Goal: Transaction & Acquisition: Purchase product/service

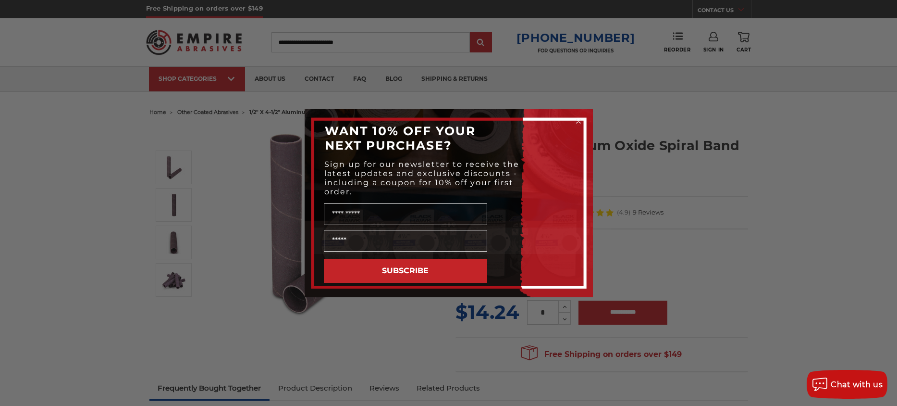
click at [577, 118] on circle "Close dialog" at bounding box center [578, 120] width 9 height 9
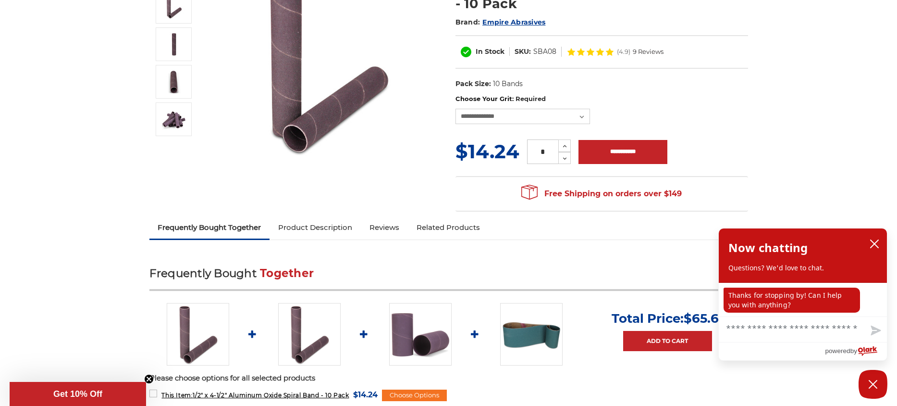
scroll to position [240, 0]
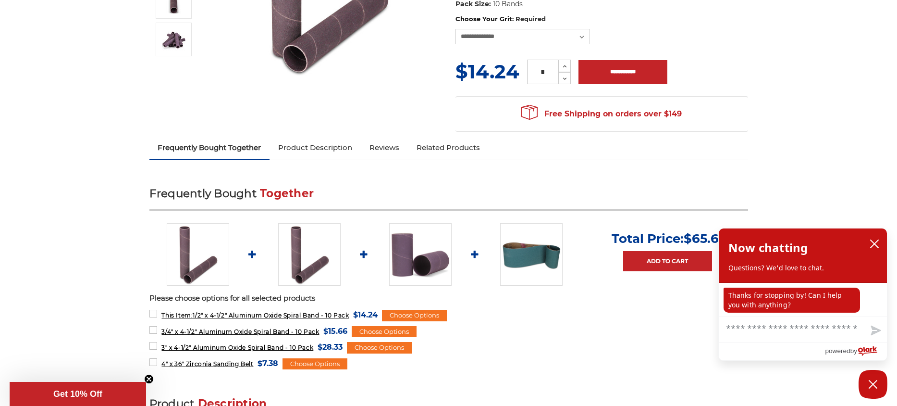
click at [421, 259] on img at bounding box center [420, 254] width 62 height 62
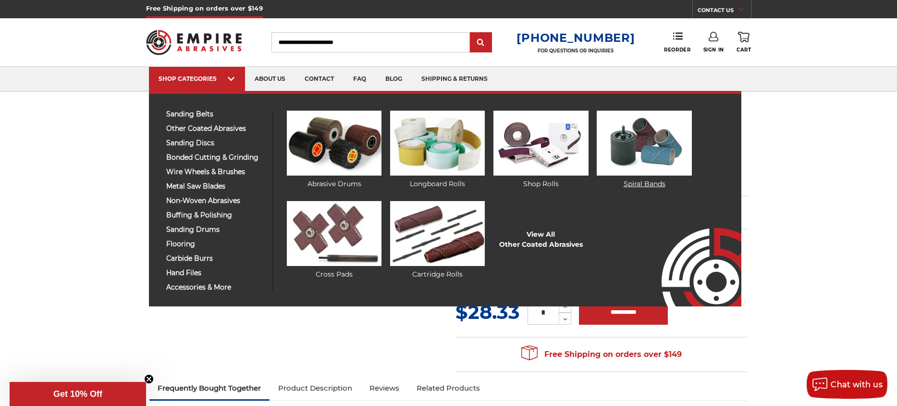
click at [658, 139] on img at bounding box center [644, 143] width 95 height 65
